Goal: Use online tool/utility: Utilize a website feature to perform a specific function

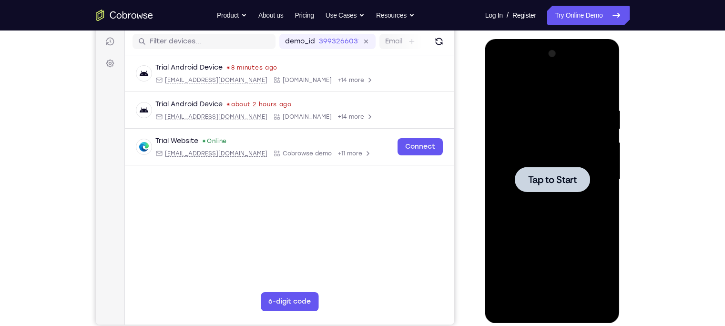
scroll to position [119, 0]
click at [563, 266] on div at bounding box center [552, 179] width 120 height 267
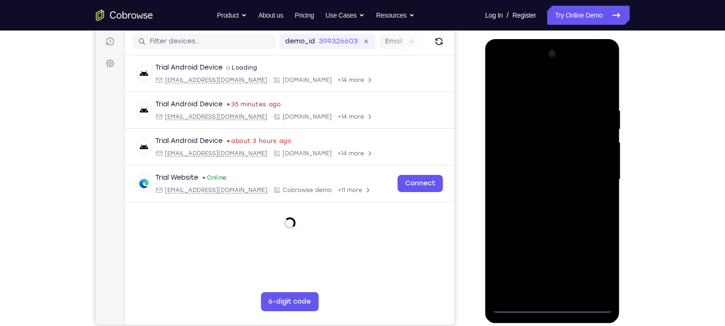
click at [554, 306] on div at bounding box center [552, 179] width 120 height 267
click at [591, 266] on div at bounding box center [552, 179] width 120 height 267
click at [503, 70] on div at bounding box center [552, 179] width 120 height 267
click at [595, 180] on div at bounding box center [552, 179] width 120 height 267
click at [543, 194] on div at bounding box center [552, 179] width 120 height 267
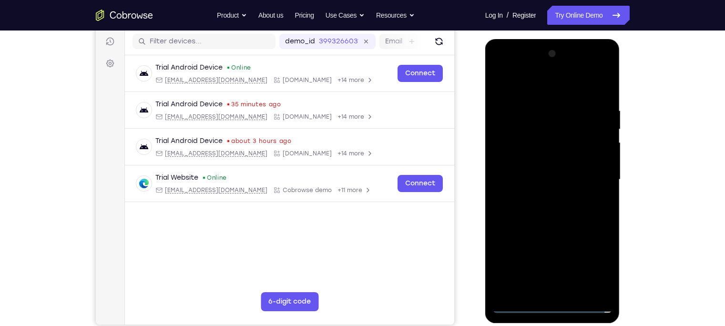
click at [538, 167] on div at bounding box center [552, 179] width 120 height 267
click at [539, 155] on div at bounding box center [552, 179] width 120 height 267
click at [543, 174] on div at bounding box center [552, 179] width 120 height 267
click at [519, 216] on div at bounding box center [552, 179] width 120 height 267
click at [542, 206] on div at bounding box center [552, 179] width 120 height 267
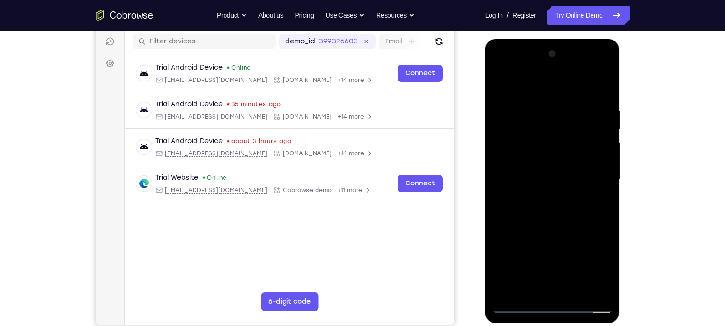
click at [512, 212] on div at bounding box center [552, 179] width 120 height 267
click at [579, 101] on div at bounding box center [552, 179] width 120 height 267
click at [605, 130] on div at bounding box center [552, 179] width 120 height 267
click at [600, 89] on div at bounding box center [552, 179] width 120 height 267
click at [537, 220] on div at bounding box center [552, 179] width 120 height 267
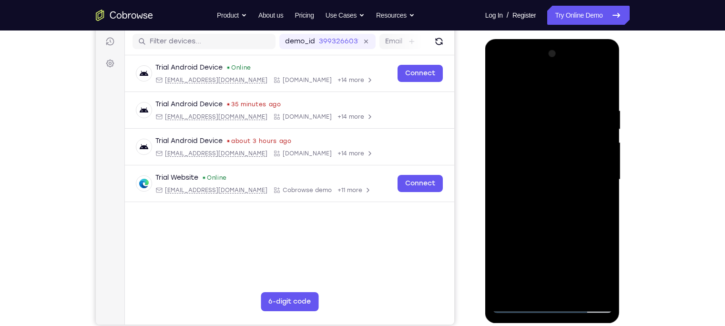
click at [531, 222] on div at bounding box center [552, 179] width 120 height 267
click at [569, 105] on div at bounding box center [552, 179] width 120 height 267
click at [607, 85] on div at bounding box center [552, 179] width 120 height 267
drag, startPoint x: 595, startPoint y: 104, endPoint x: 531, endPoint y: 122, distance: 66.9
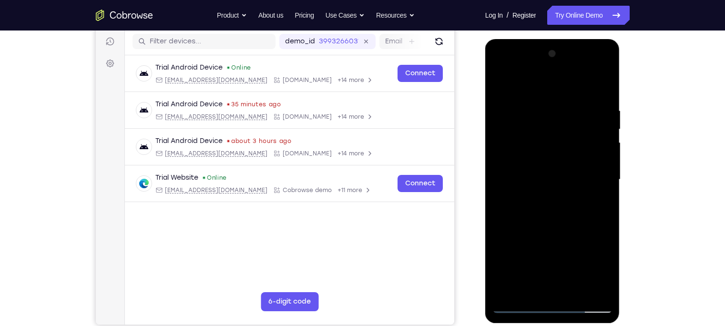
click at [531, 122] on div at bounding box center [552, 179] width 120 height 267
click at [595, 104] on div at bounding box center [552, 179] width 120 height 267
click at [596, 110] on div at bounding box center [552, 179] width 120 height 267
click at [496, 134] on div at bounding box center [552, 179] width 120 height 267
click at [585, 144] on div at bounding box center [552, 179] width 120 height 267
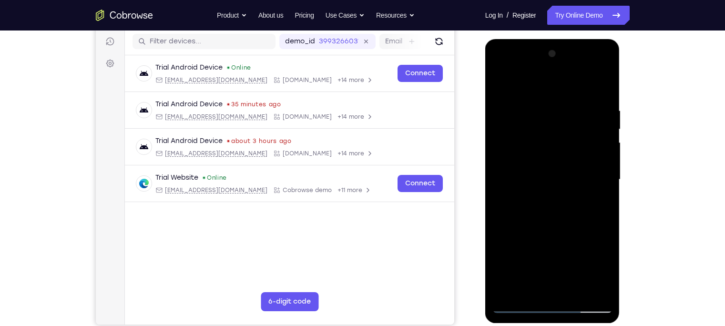
click at [549, 149] on div at bounding box center [552, 179] width 120 height 267
click at [548, 169] on div at bounding box center [552, 179] width 120 height 267
click at [503, 84] on div at bounding box center [552, 179] width 120 height 267
click at [603, 117] on div at bounding box center [552, 179] width 120 height 267
click at [601, 87] on div at bounding box center [552, 179] width 120 height 267
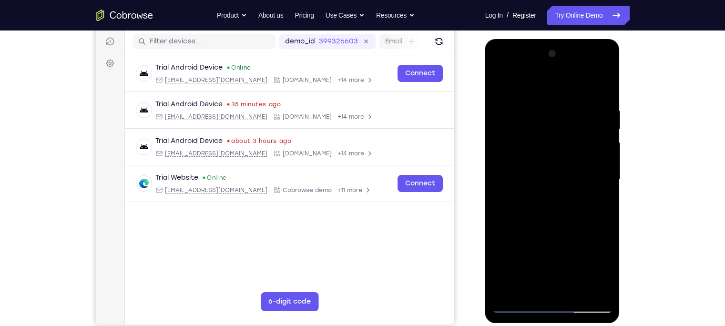
drag, startPoint x: 564, startPoint y: 128, endPoint x: 512, endPoint y: 239, distance: 122.3
click at [512, 239] on div at bounding box center [552, 179] width 120 height 267
click at [538, 106] on div at bounding box center [552, 179] width 120 height 267
click at [585, 105] on div at bounding box center [552, 179] width 120 height 267
click at [598, 131] on div at bounding box center [552, 179] width 120 height 267
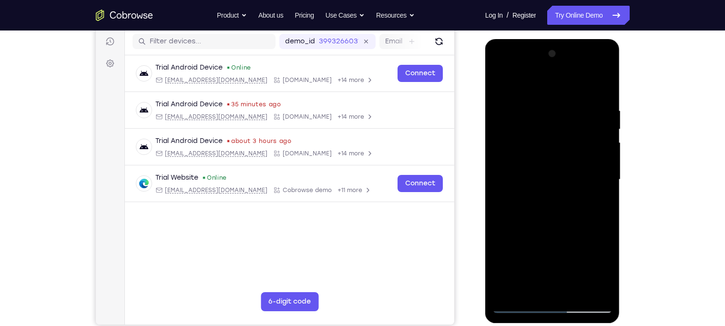
click at [598, 131] on div at bounding box center [552, 179] width 120 height 267
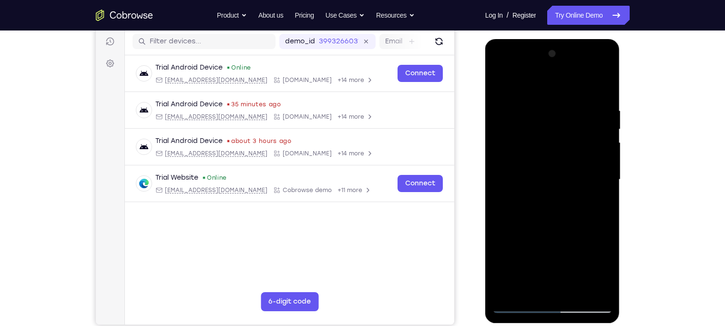
click at [602, 99] on div at bounding box center [552, 179] width 120 height 267
click at [598, 109] on div at bounding box center [552, 179] width 120 height 267
click at [553, 149] on div at bounding box center [552, 179] width 120 height 267
click at [570, 139] on div at bounding box center [552, 179] width 120 height 267
click at [560, 166] on div at bounding box center [552, 179] width 120 height 267
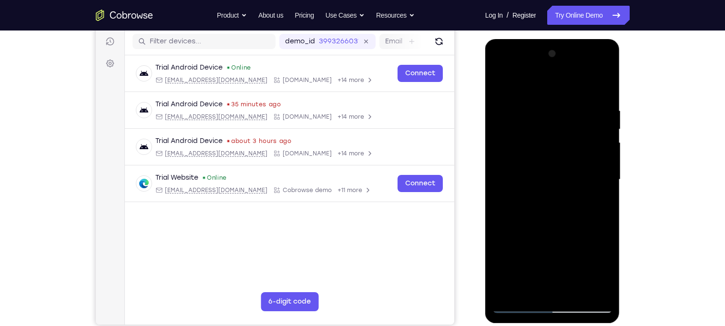
drag, startPoint x: 557, startPoint y: 180, endPoint x: 555, endPoint y: 156, distance: 23.9
click at [555, 156] on div at bounding box center [552, 179] width 120 height 267
drag, startPoint x: 543, startPoint y: 162, endPoint x: 562, endPoint y: 108, distance: 58.0
click at [562, 108] on div at bounding box center [552, 179] width 120 height 267
click at [516, 218] on div at bounding box center [552, 179] width 120 height 267
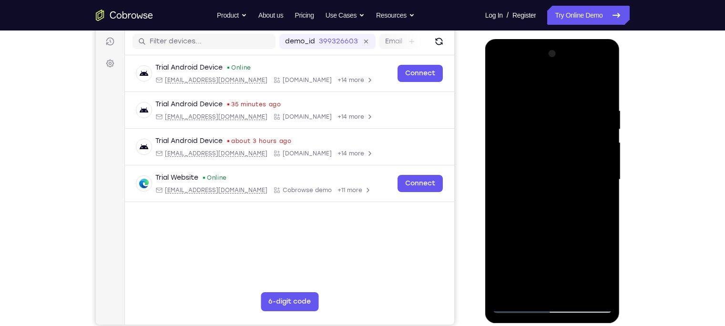
click at [538, 230] on div at bounding box center [552, 179] width 120 height 267
click at [498, 86] on div at bounding box center [552, 179] width 120 height 267
click at [537, 110] on div at bounding box center [552, 179] width 120 height 267
drag, startPoint x: 591, startPoint y: 102, endPoint x: 572, endPoint y: 157, distance: 58.2
click at [572, 157] on div at bounding box center [552, 179] width 120 height 267
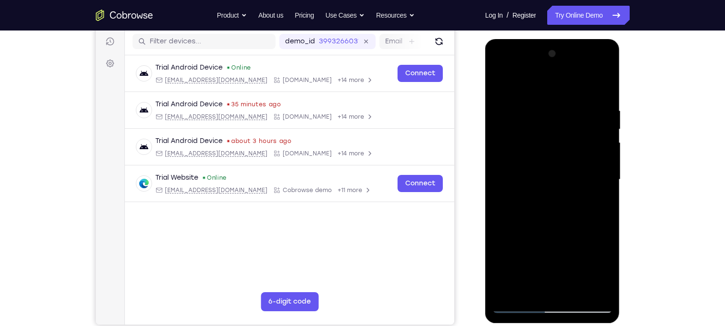
click at [498, 82] on div at bounding box center [552, 179] width 120 height 267
click at [588, 140] on div at bounding box center [552, 179] width 120 height 267
click at [589, 126] on div at bounding box center [552, 179] width 120 height 267
click at [593, 119] on div at bounding box center [552, 179] width 120 height 267
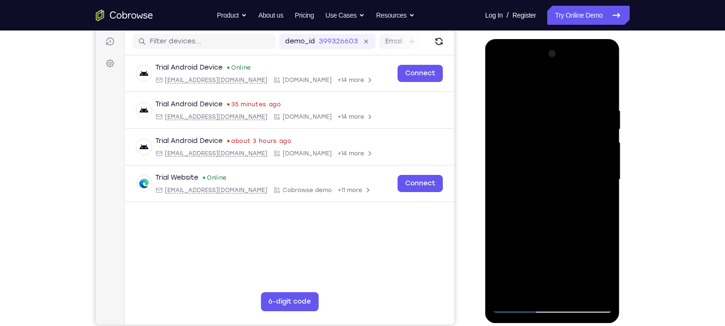
click at [554, 154] on div at bounding box center [552, 179] width 120 height 267
click at [581, 113] on div at bounding box center [552, 179] width 120 height 267
click at [602, 87] on div at bounding box center [552, 179] width 120 height 267
drag, startPoint x: 552, startPoint y: 135, endPoint x: 473, endPoint y: 306, distance: 188.2
click at [485, 306] on html "Online web based iOS Simulators and Android Emulators. Run iPhone, iPad, Mobile…" at bounding box center [553, 182] width 136 height 286
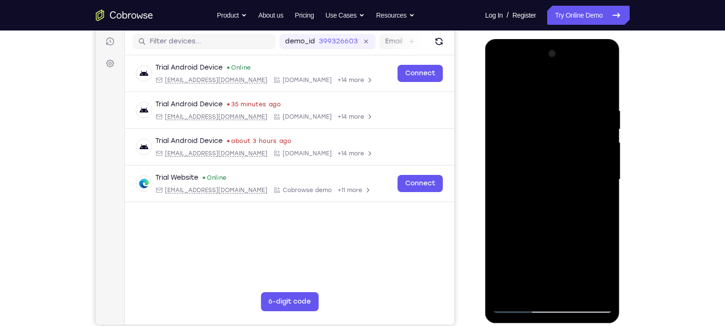
drag, startPoint x: 576, startPoint y: 118, endPoint x: 509, endPoint y: 266, distance: 162.5
click at [509, 266] on div at bounding box center [552, 179] width 120 height 267
click at [607, 82] on div at bounding box center [552, 179] width 120 height 267
click at [507, 292] on div at bounding box center [552, 179] width 120 height 267
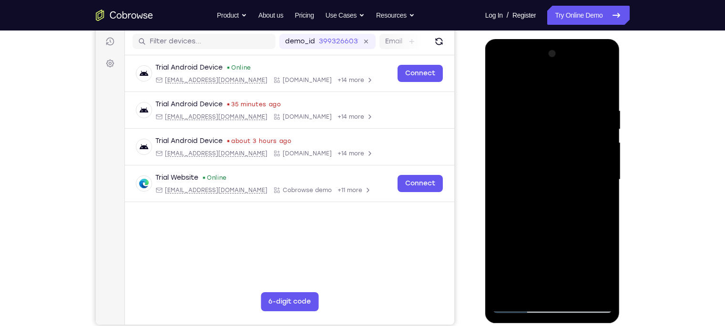
click at [507, 292] on div at bounding box center [552, 179] width 120 height 267
drag, startPoint x: 585, startPoint y: 106, endPoint x: 500, endPoint y: 122, distance: 86.3
click at [500, 122] on div at bounding box center [552, 179] width 120 height 267
click at [527, 117] on div at bounding box center [552, 179] width 120 height 267
click at [602, 101] on div at bounding box center [552, 179] width 120 height 267
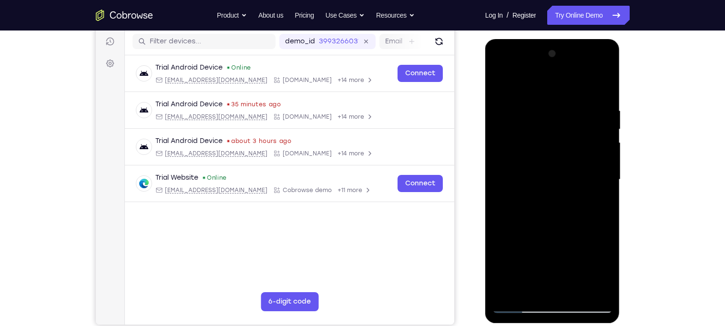
click at [601, 91] on div at bounding box center [552, 179] width 120 height 267
